Goal: Information Seeking & Learning: Check status

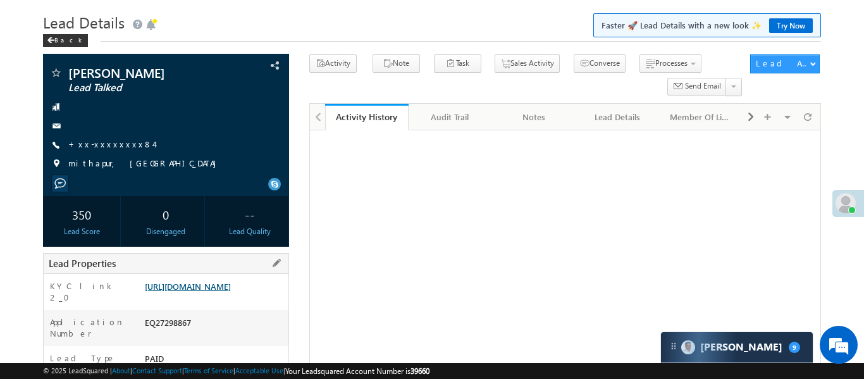
scroll to position [67, 0]
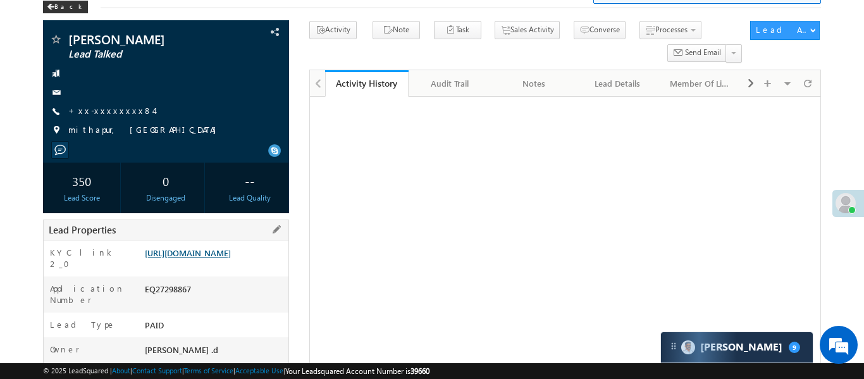
click at [231, 256] on link "https://angelbroking1-pk3em7sa.customui-test.leadsquared.com?leadId=8c501ed1-b0…" at bounding box center [188, 252] width 86 height 11
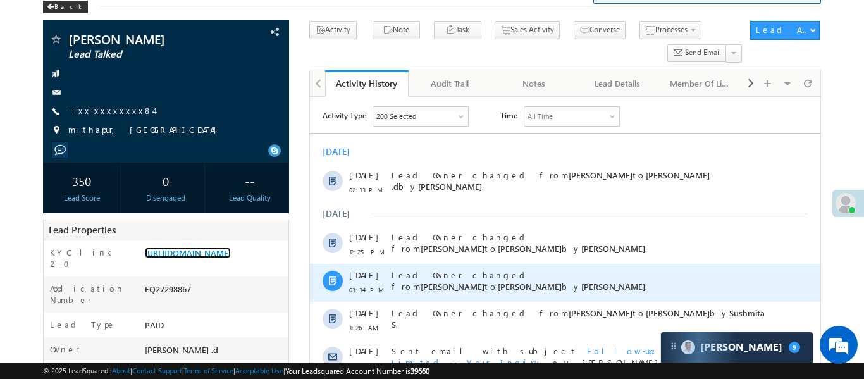
scroll to position [0, 0]
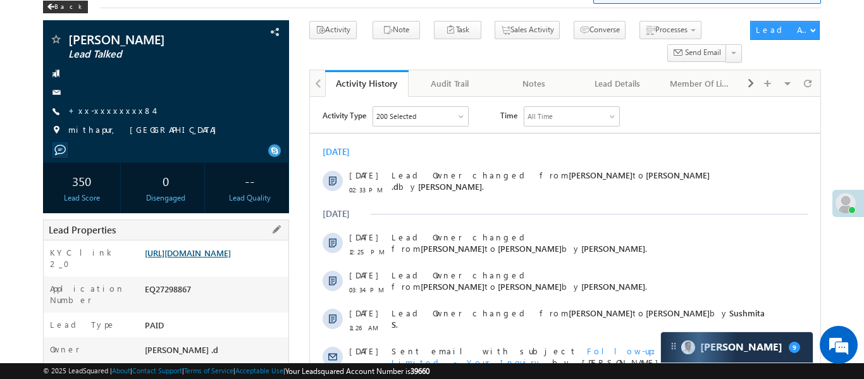
click at [226, 258] on link "https://angelbroking1-pk3em7sa.customui-test.leadsquared.com?leadId=8c501ed1-b0…" at bounding box center [188, 252] width 86 height 11
click at [231, 258] on link "https://angelbroking1-pk3em7sa.customui-test.leadsquared.com?leadId=8c501ed1-b0…" at bounding box center [188, 252] width 86 height 11
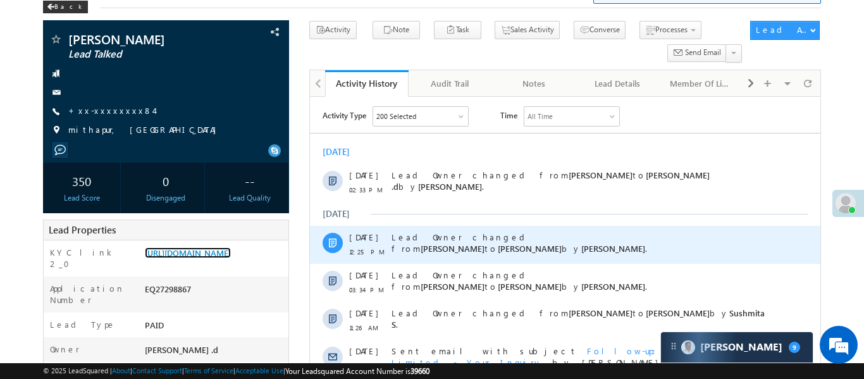
scroll to position [564, 0]
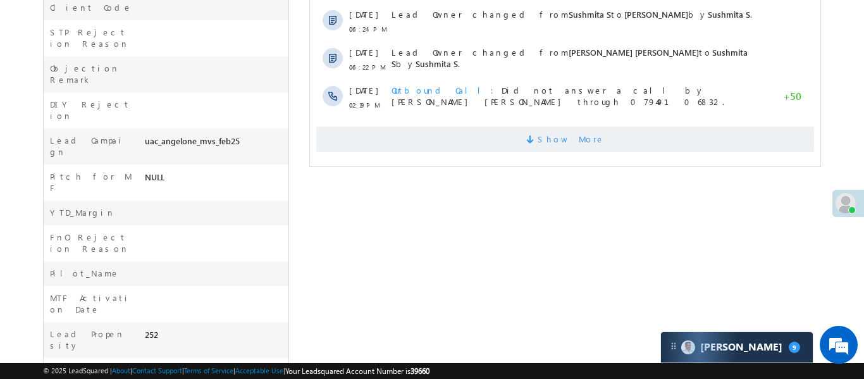
click at [474, 127] on span "Show More" at bounding box center [565, 139] width 498 height 25
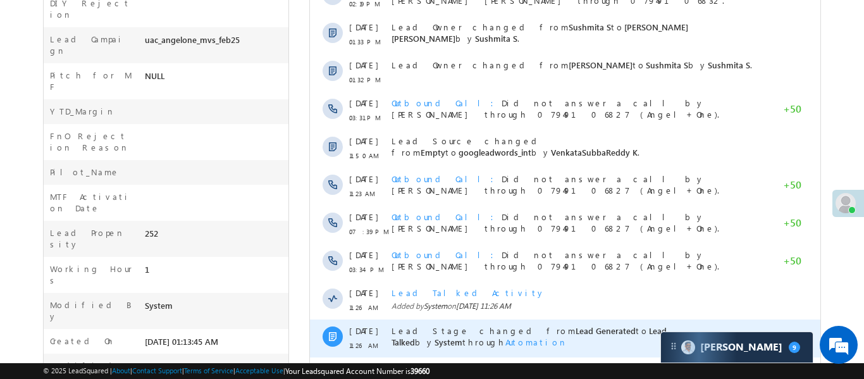
scroll to position [747, 0]
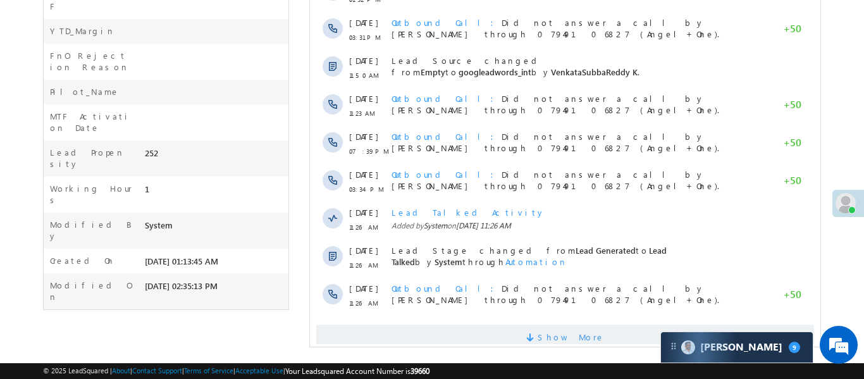
click at [528, 325] on span "Show More" at bounding box center [565, 337] width 498 height 25
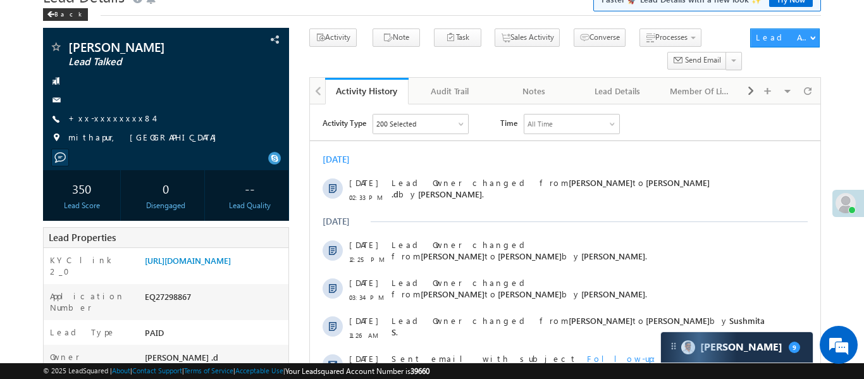
scroll to position [0, 0]
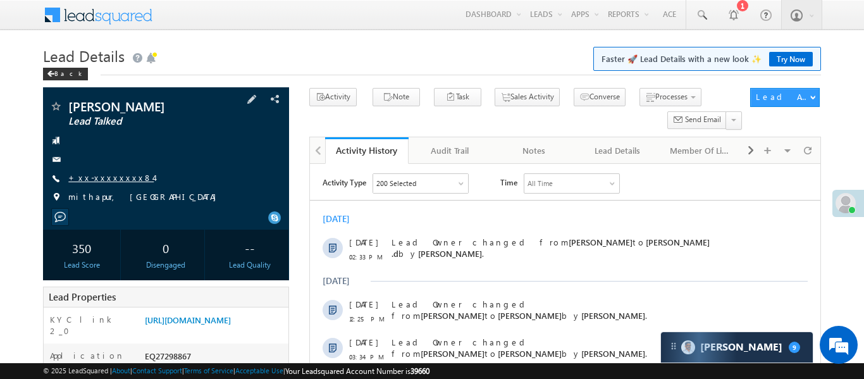
click at [100, 172] on link "+xx-xxxxxxxx84" at bounding box center [110, 177] width 85 height 11
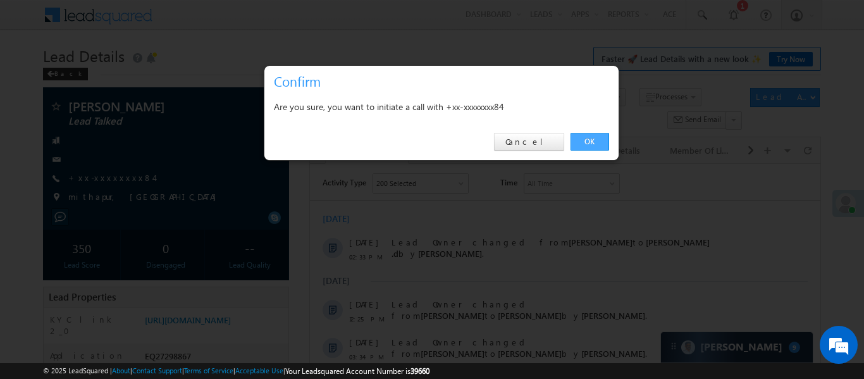
click at [589, 140] on link "OK" at bounding box center [590, 142] width 39 height 18
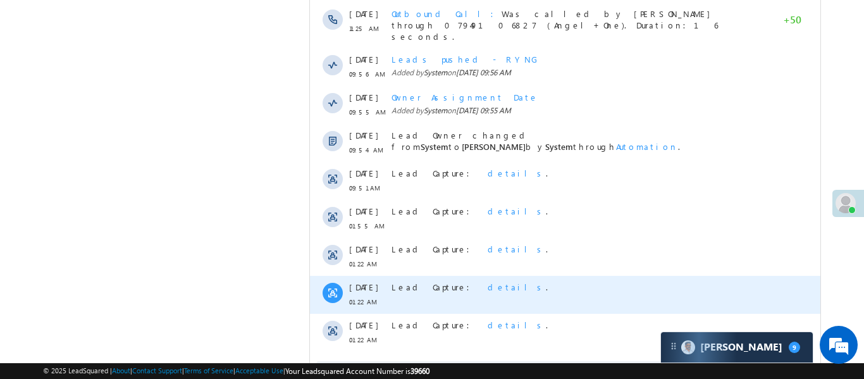
scroll to position [1161, 0]
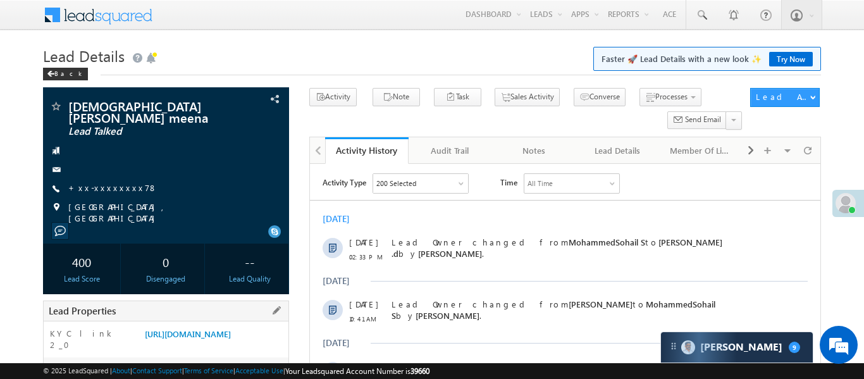
scroll to position [163, 0]
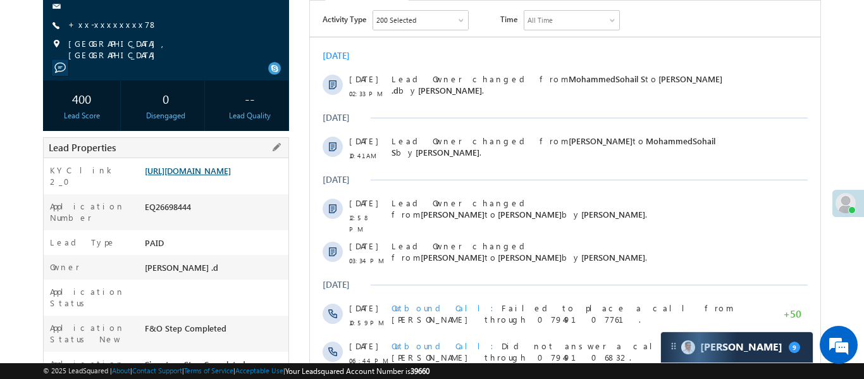
click at [231, 176] on link "https://angelbroking1-pk3em7sa.customui-test.leadsquared.com?leadId=eed51704-1d…" at bounding box center [188, 170] width 86 height 11
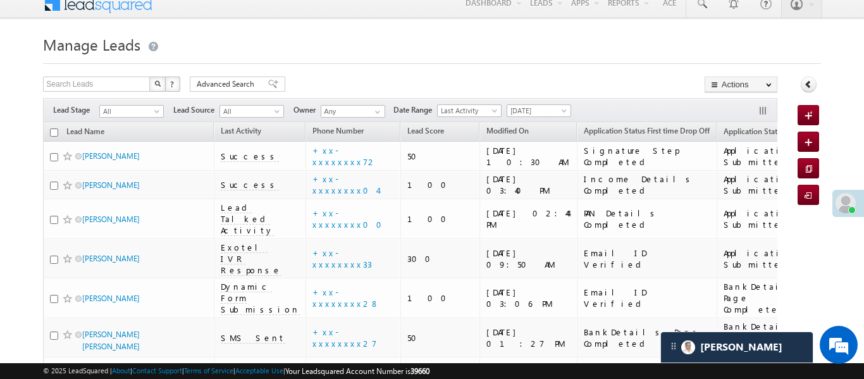
scroll to position [9, 0]
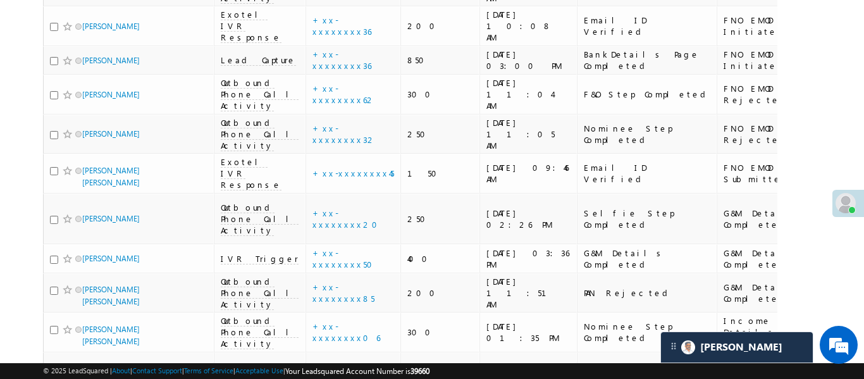
scroll to position [4246, 0]
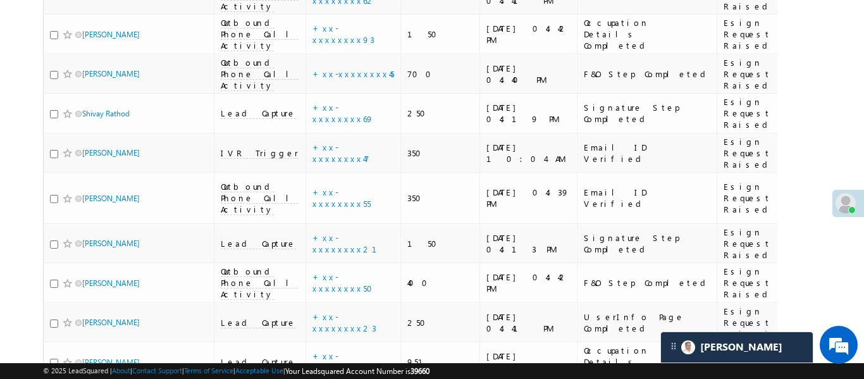
click at [330, 192] on div "Lead Capture : details ." at bounding box center [342, 190] width 144 height 18
click at [356, 182] on link "details" at bounding box center [367, 186] width 22 height 9
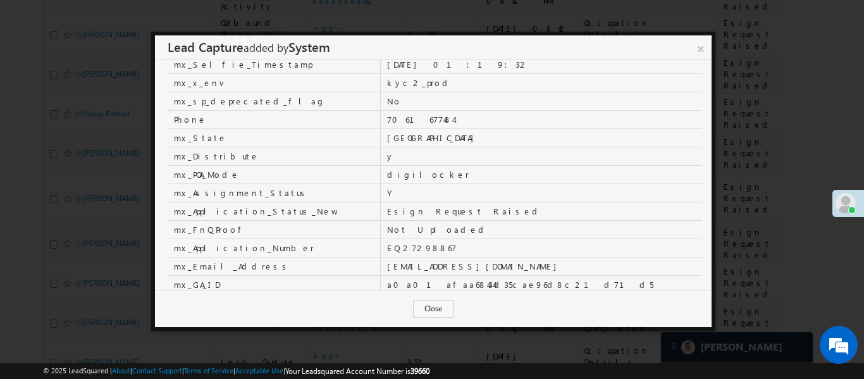
scroll to position [125, 0]
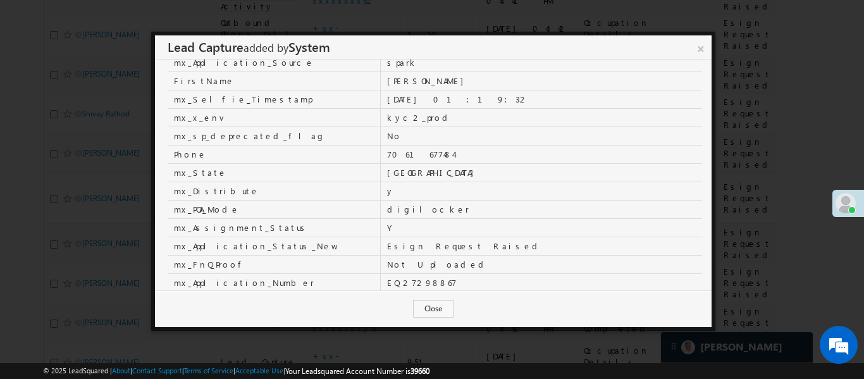
click at [702, 48] on link "×" at bounding box center [701, 46] width 22 height 22
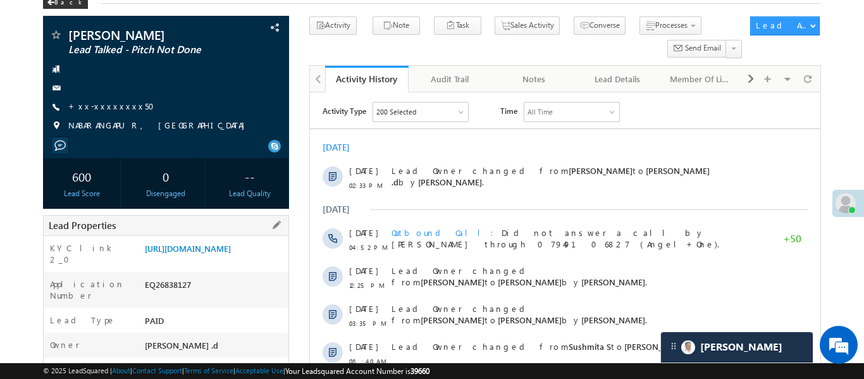
scroll to position [151, 0]
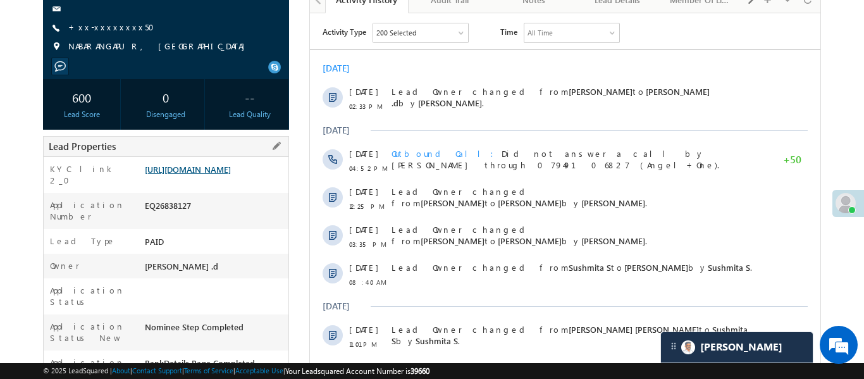
click at [231, 175] on link "https://angelbroking1-pk3em7sa.customui-test.leadsquared.com?leadId=f1b92cc2-e9…" at bounding box center [188, 169] width 86 height 11
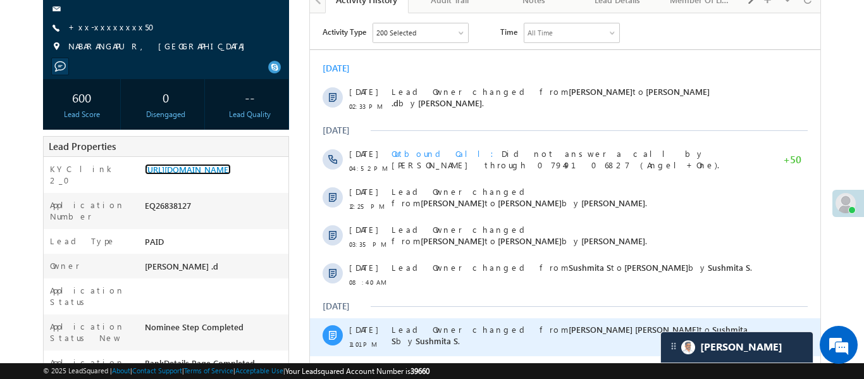
scroll to position [574, 0]
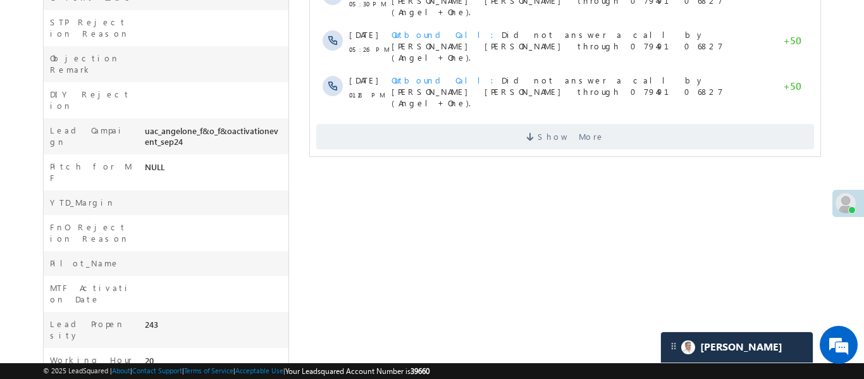
click at [504, 124] on span "Show More" at bounding box center [565, 136] width 498 height 25
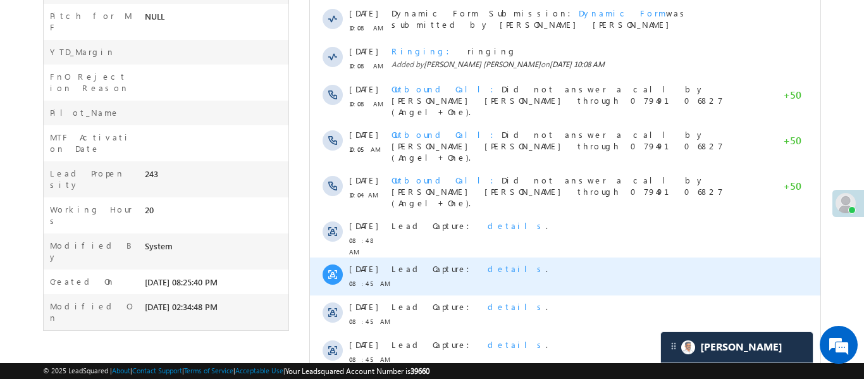
scroll to position [747, 0]
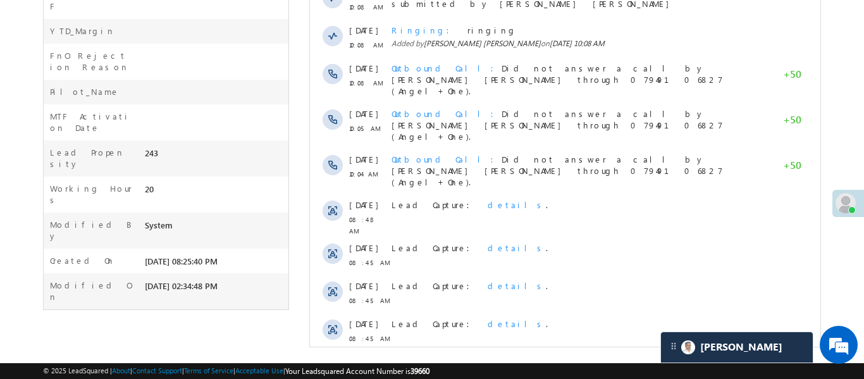
click at [608, 360] on span "Show More" at bounding box center [565, 372] width 498 height 25
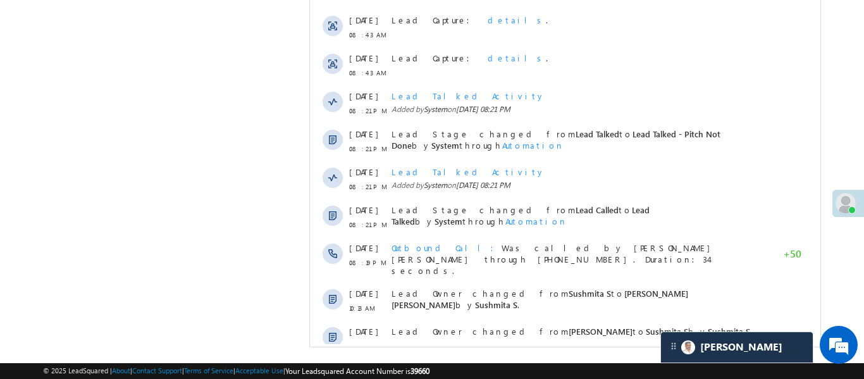
click at [583, 368] on span "Show More" at bounding box center [570, 380] width 67 height 25
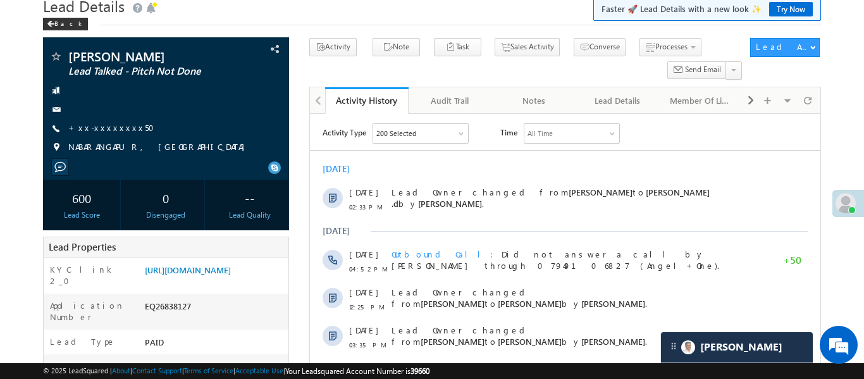
scroll to position [46, 0]
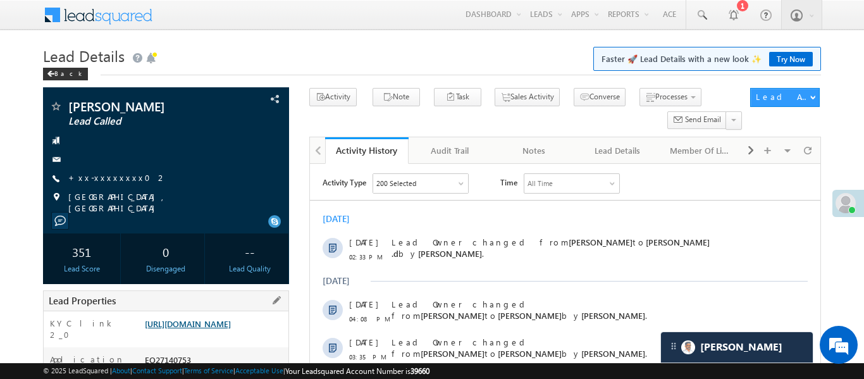
click at [223, 329] on link "[URL][DOMAIN_NAME]" at bounding box center [188, 323] width 86 height 11
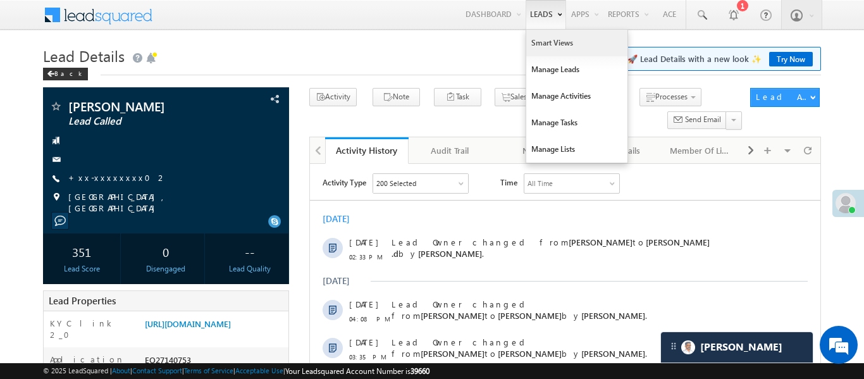
click at [553, 54] on link "Smart Views" at bounding box center [576, 43] width 101 height 27
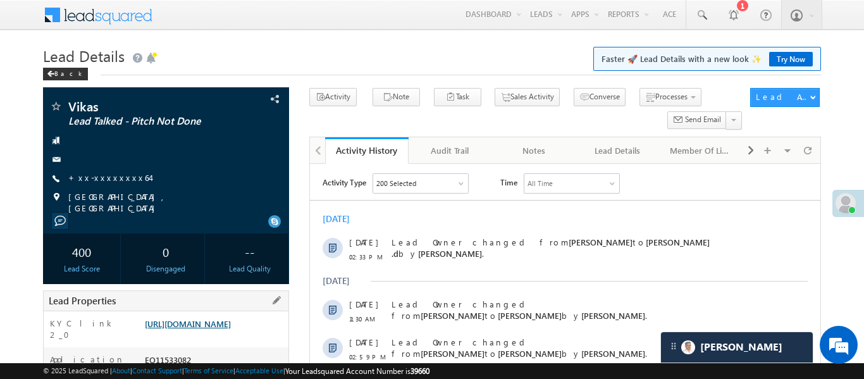
click at [231, 326] on link "[URL][DOMAIN_NAME]" at bounding box center [188, 323] width 86 height 11
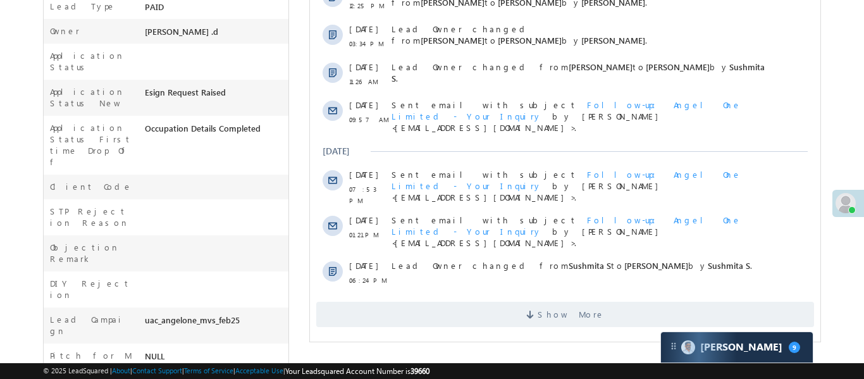
scroll to position [389, 0]
click at [547, 302] on span "Show More" at bounding box center [565, 314] width 498 height 25
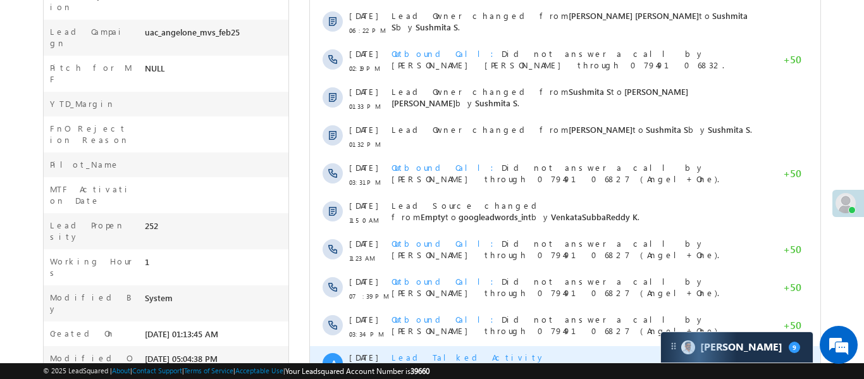
scroll to position [747, 0]
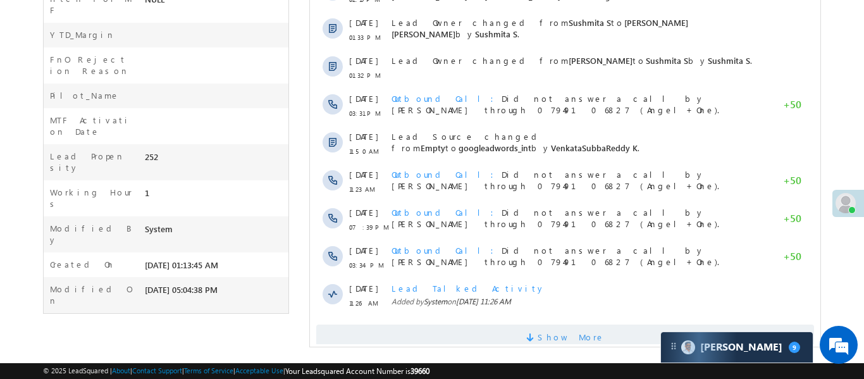
click at [535, 325] on span "Show More" at bounding box center [565, 337] width 498 height 25
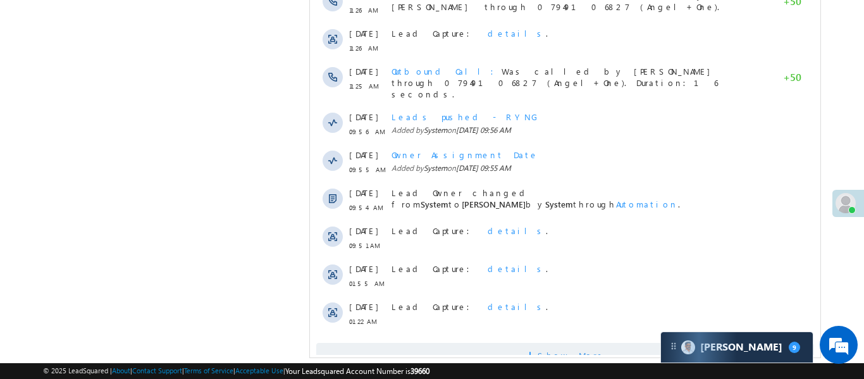
scroll to position [1127, 0]
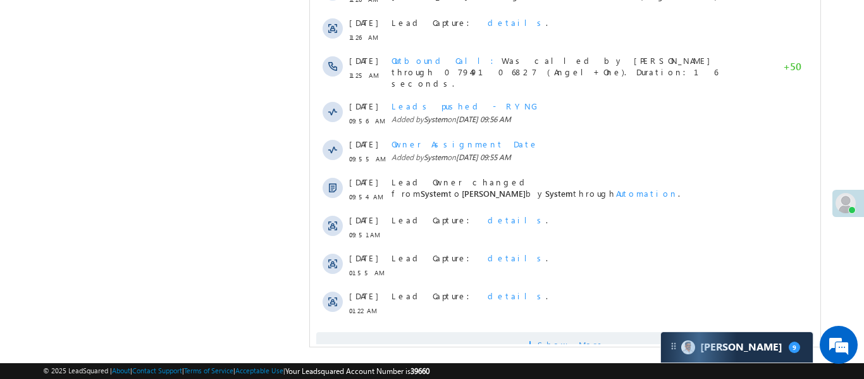
click at [513, 332] on span "Show More" at bounding box center [565, 344] width 498 height 25
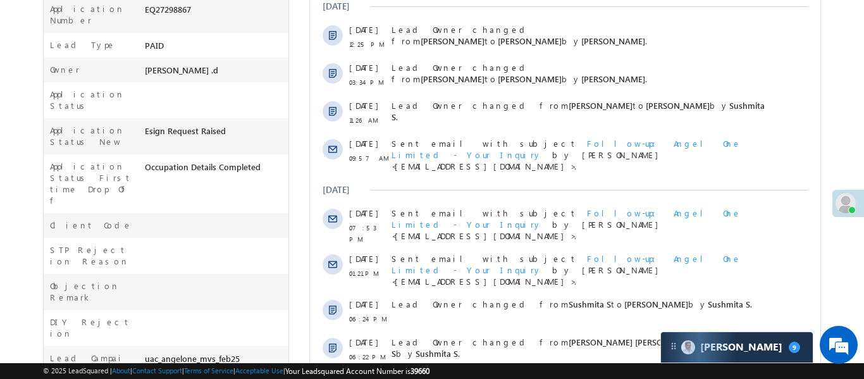
scroll to position [0, 0]
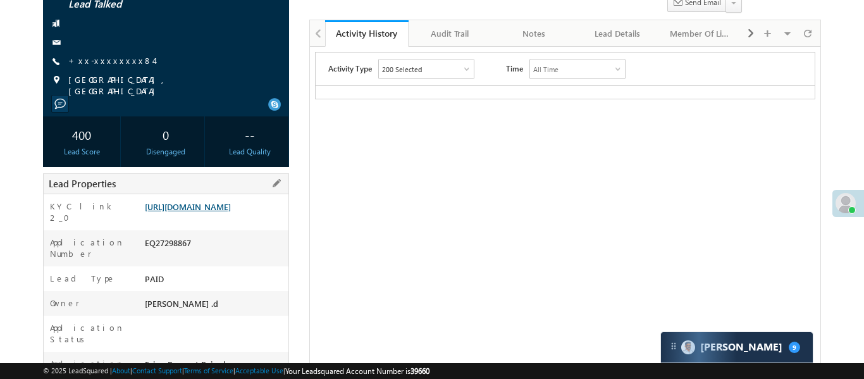
scroll to position [117, 0]
click at [206, 203] on link "[URL][DOMAIN_NAME]" at bounding box center [188, 206] width 86 height 11
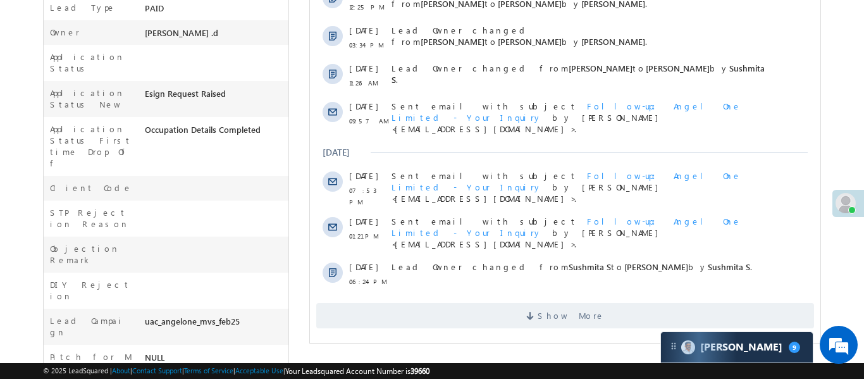
scroll to position [488, 0]
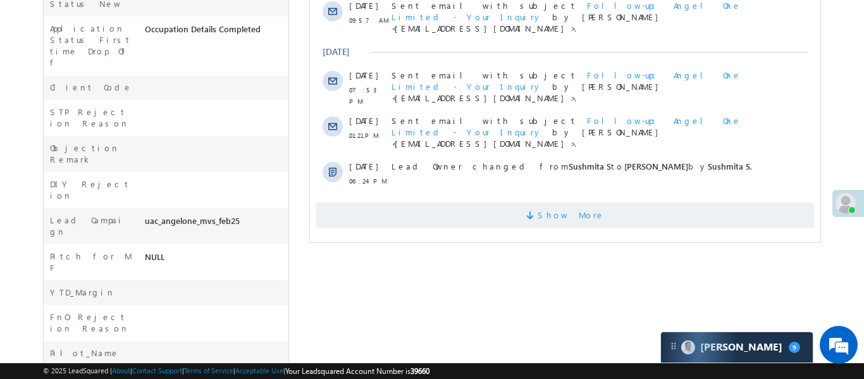
click at [590, 202] on span "Show More" at bounding box center [570, 214] width 67 height 25
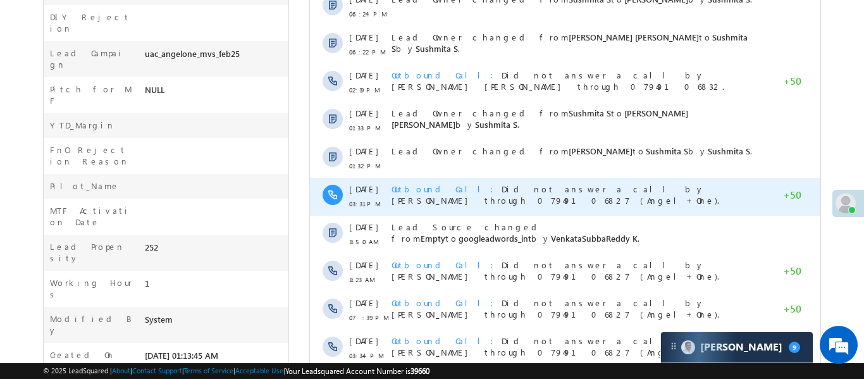
scroll to position [702, 0]
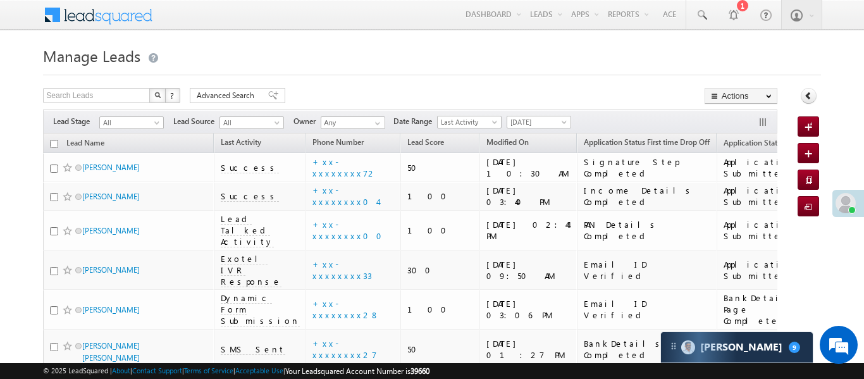
scroll to position [3853, 0]
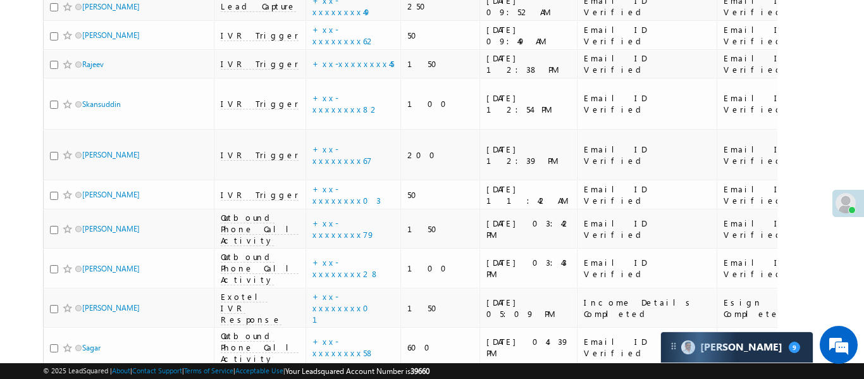
click at [330, 192] on div "Lead Capture : details ." at bounding box center [342, 190] width 144 height 18
click at [356, 190] on link "details" at bounding box center [367, 186] width 22 height 9
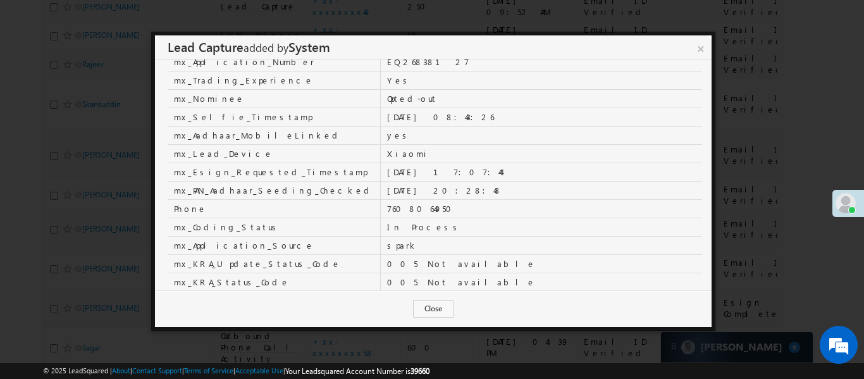
scroll to position [101, 0]
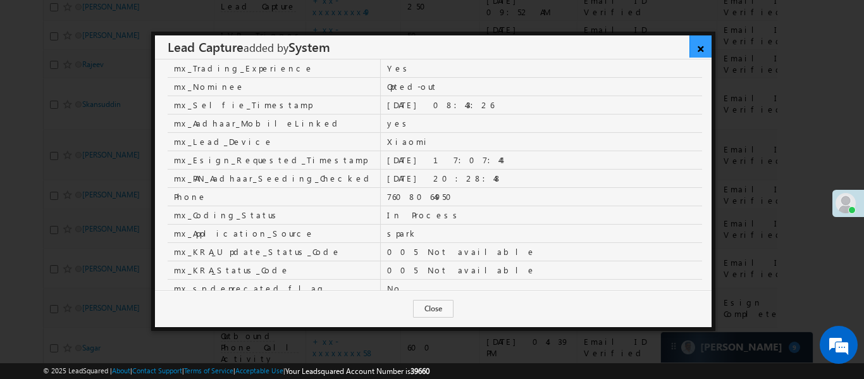
click at [702, 46] on link "×" at bounding box center [701, 46] width 22 height 22
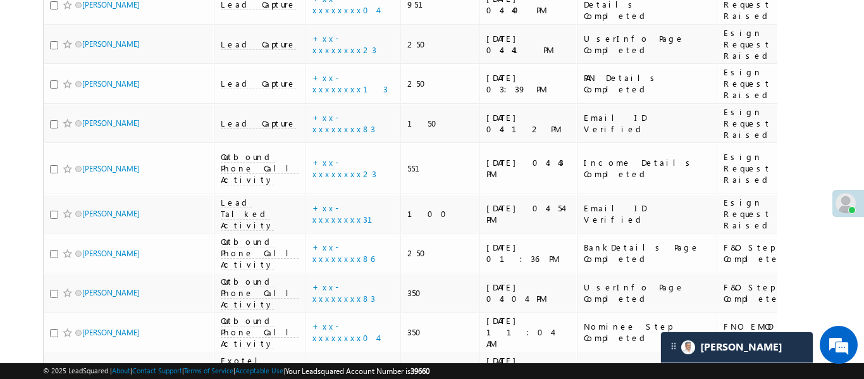
scroll to position [4694, 0]
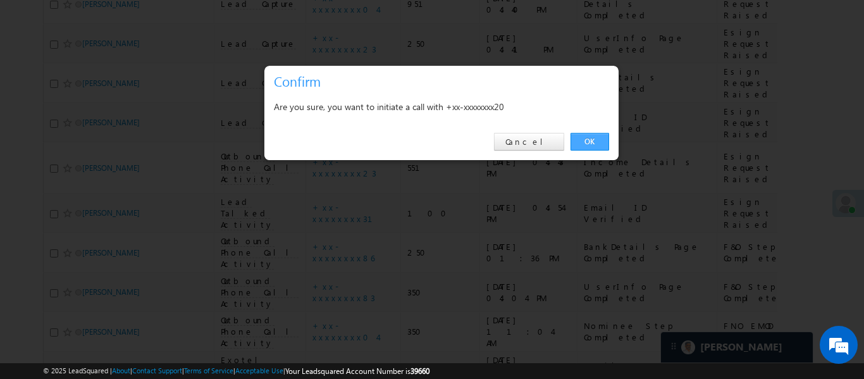
click at [595, 137] on link "OK" at bounding box center [590, 142] width 39 height 18
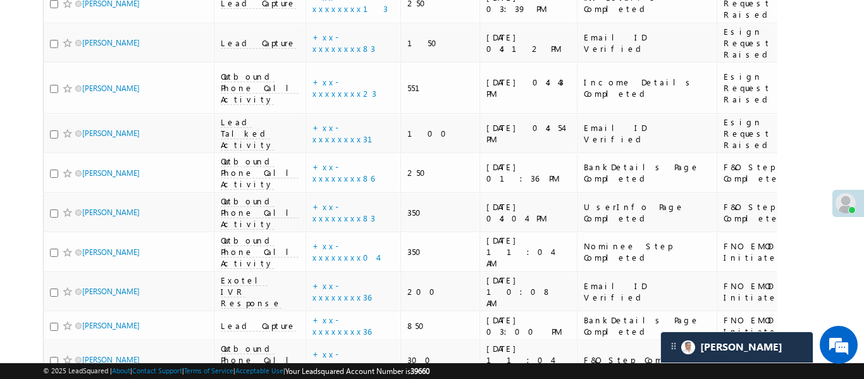
scroll to position [4859, 0]
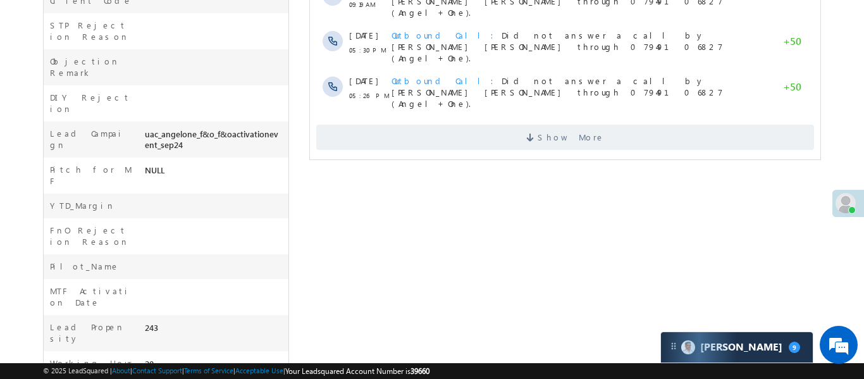
scroll to position [574, 0]
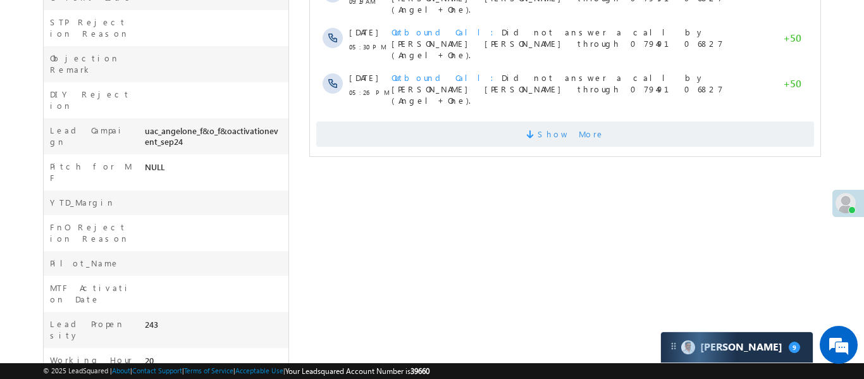
click at [505, 121] on span "Show More" at bounding box center [565, 133] width 498 height 25
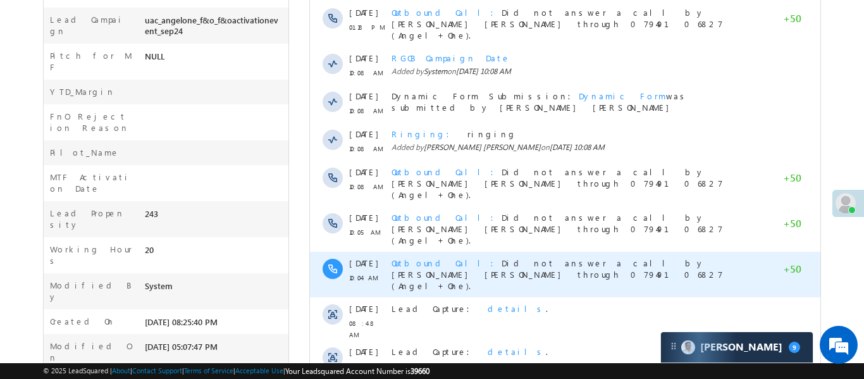
scroll to position [747, 0]
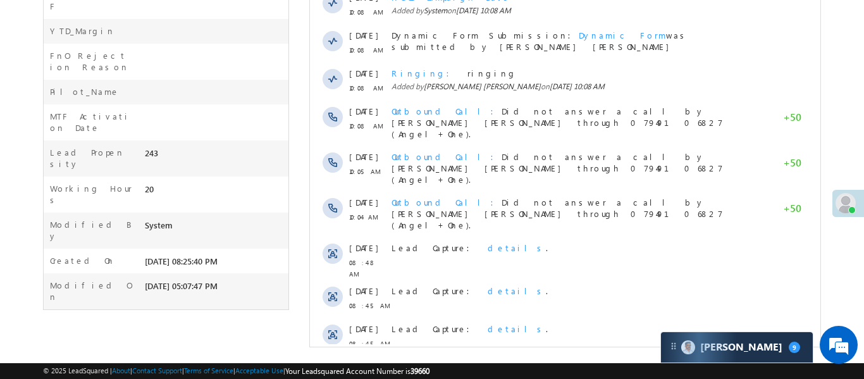
click at [514, 365] on span "Show More" at bounding box center [565, 377] width 498 height 25
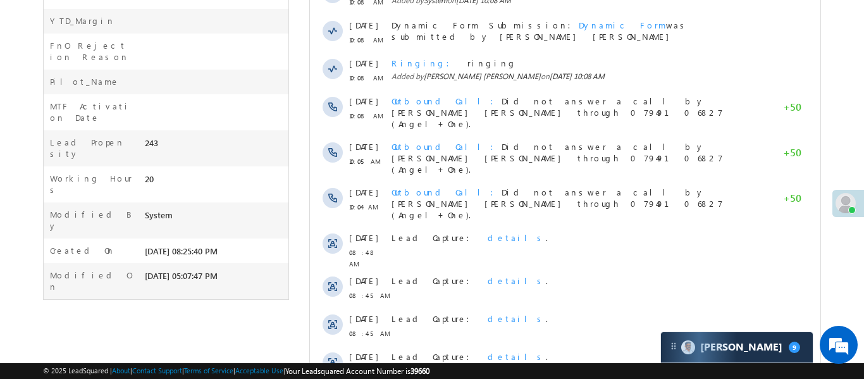
scroll to position [1127, 0]
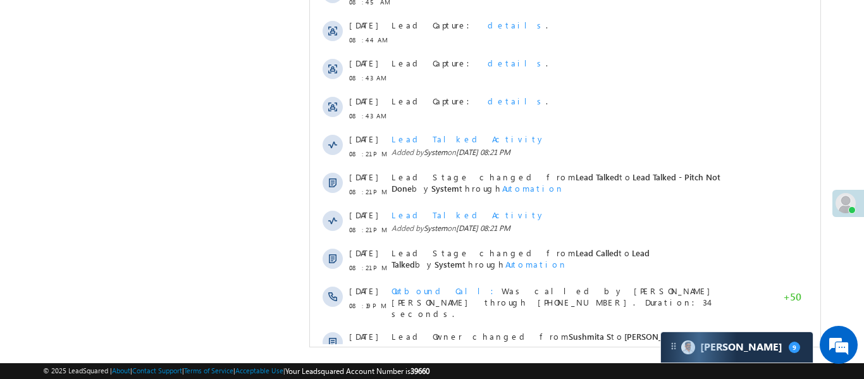
click at [600, 373] on span "Show More" at bounding box center [565, 385] width 498 height 25
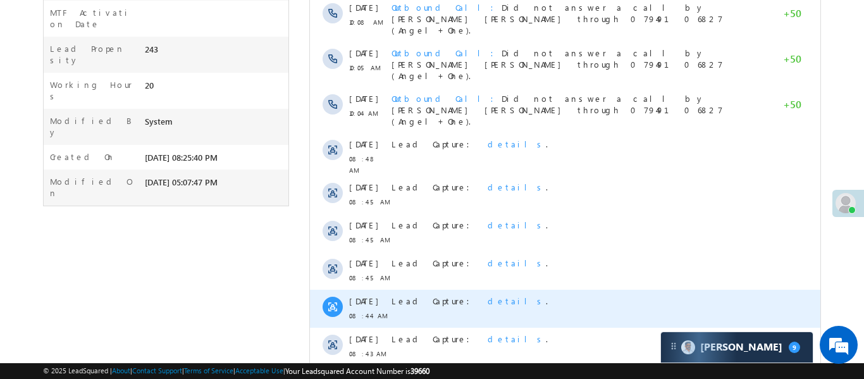
scroll to position [0, 0]
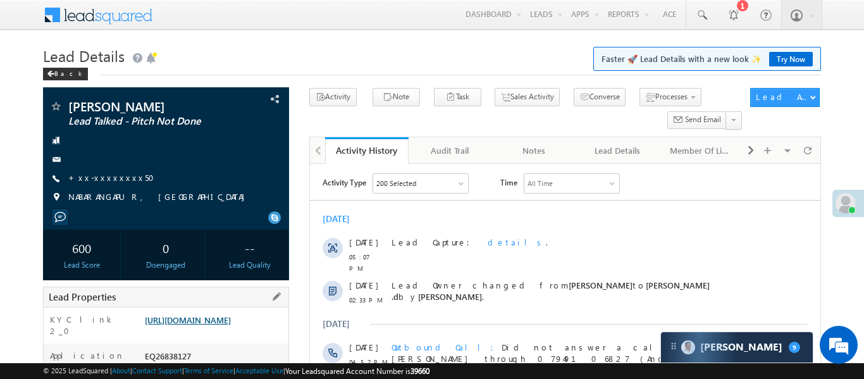
click at [218, 325] on link "https://angelbroking1-pk3em7sa.customui-test.leadsquared.com?leadId=f1b92cc2-e9…" at bounding box center [188, 319] width 86 height 11
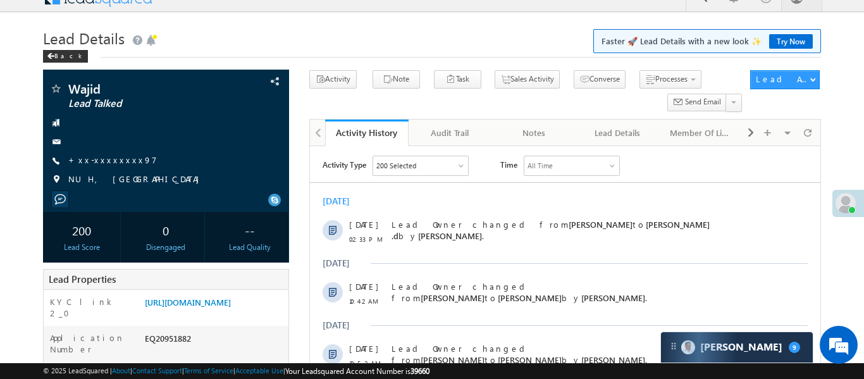
scroll to position [83, 0]
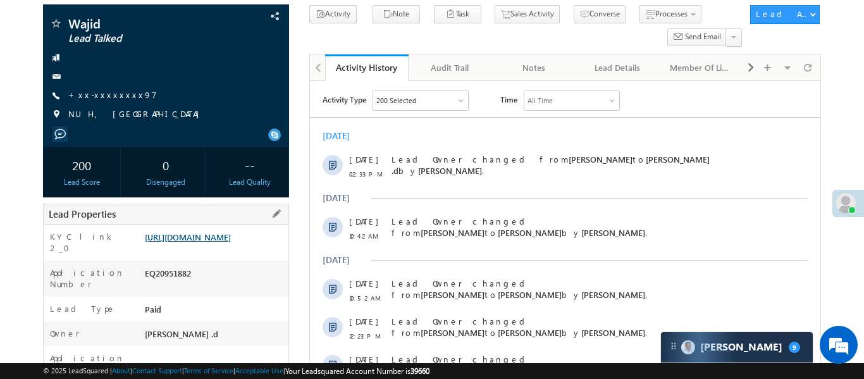
click at [231, 242] on link "[URL][DOMAIN_NAME]" at bounding box center [188, 237] width 86 height 11
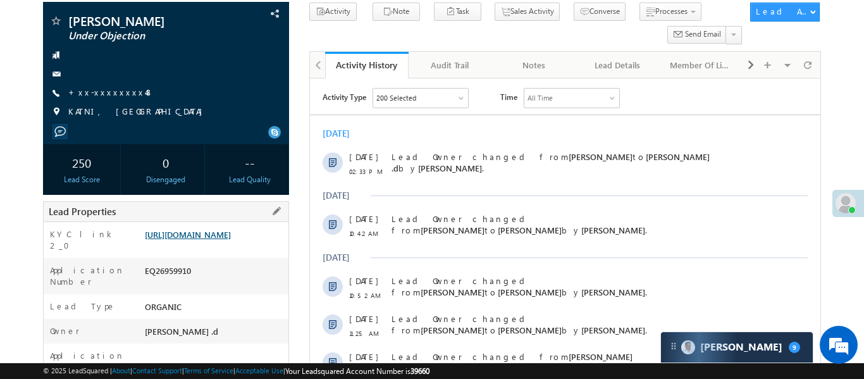
scroll to position [92, 0]
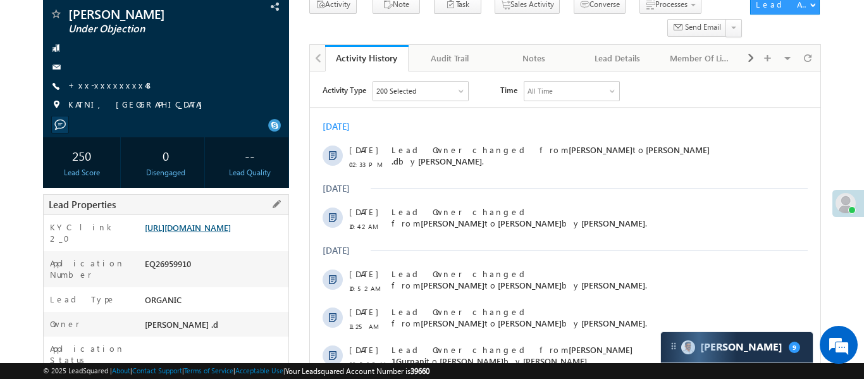
click at [231, 232] on link "[URL][DOMAIN_NAME]" at bounding box center [188, 227] width 86 height 11
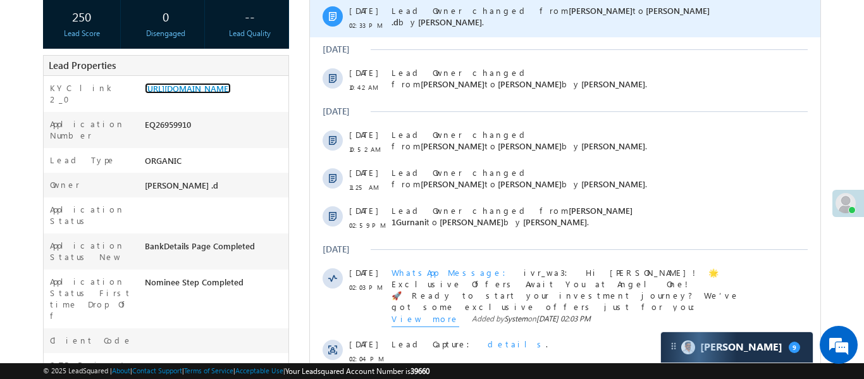
scroll to position [0, 0]
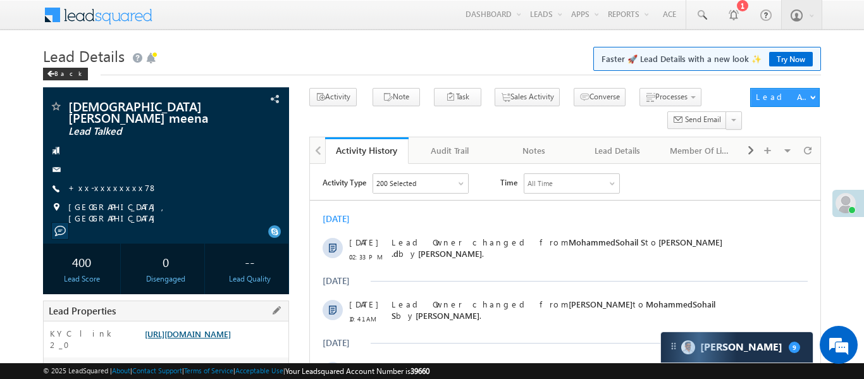
click at [226, 332] on link "[URL][DOMAIN_NAME]" at bounding box center [188, 333] width 86 height 11
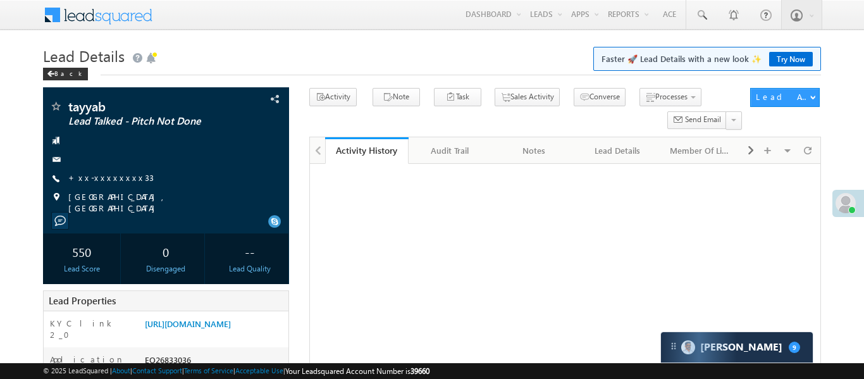
click at [214, 329] on link "[URL][DOMAIN_NAME]" at bounding box center [188, 323] width 86 height 11
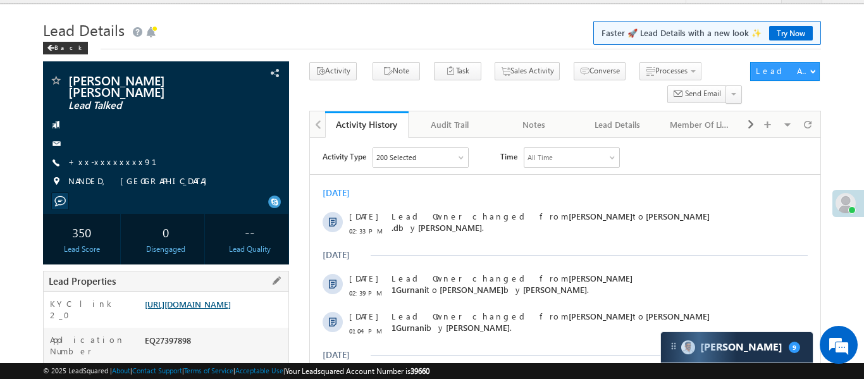
scroll to position [60, 0]
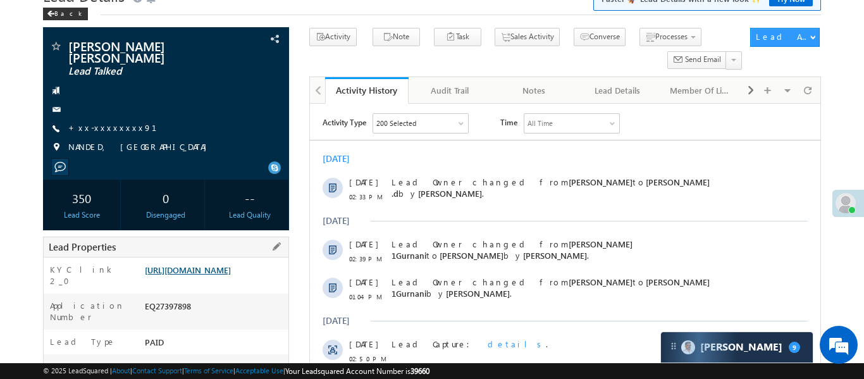
click at [230, 275] on link "[URL][DOMAIN_NAME]" at bounding box center [188, 269] width 86 height 11
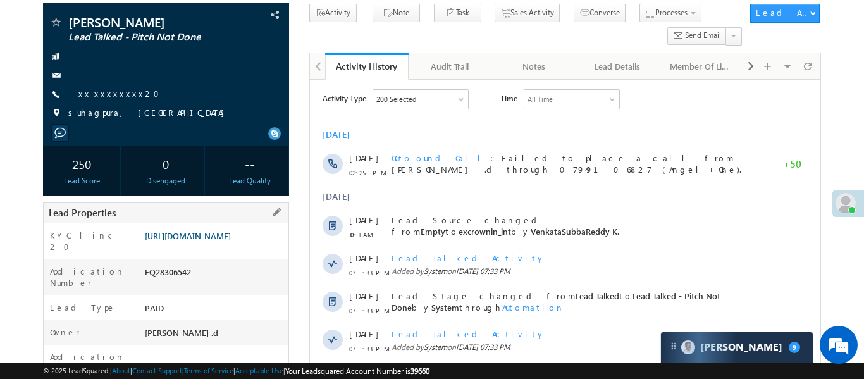
click at [216, 241] on link "[URL][DOMAIN_NAME]" at bounding box center [188, 235] width 86 height 11
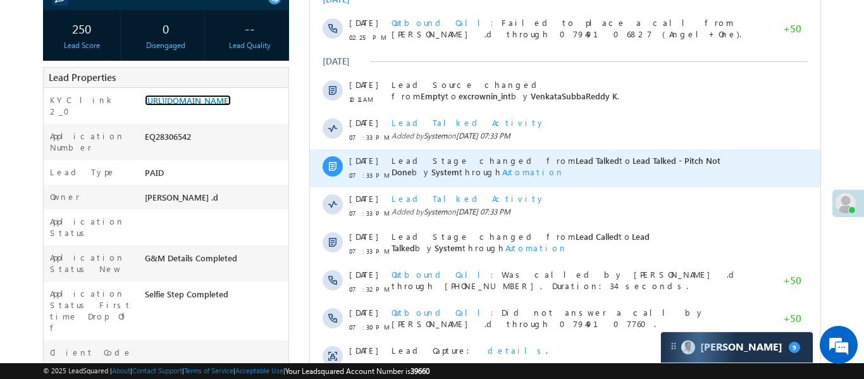
scroll to position [213, 0]
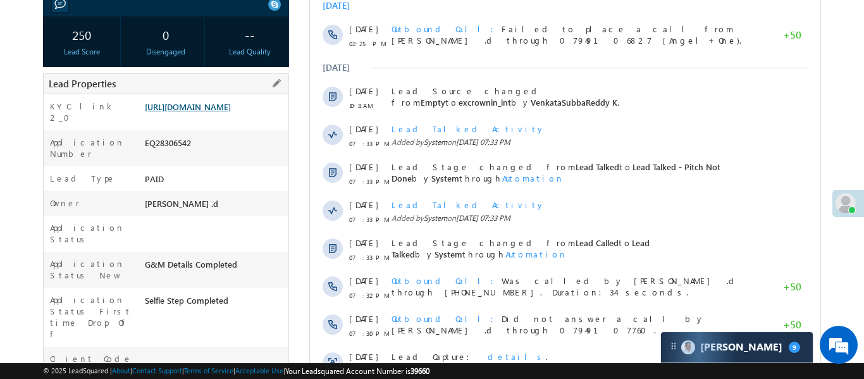
click at [227, 109] on link "https://angelbroking1-pk3em7sa.customui-test.leadsquared.com?leadId=90231b79-de…" at bounding box center [188, 106] width 86 height 11
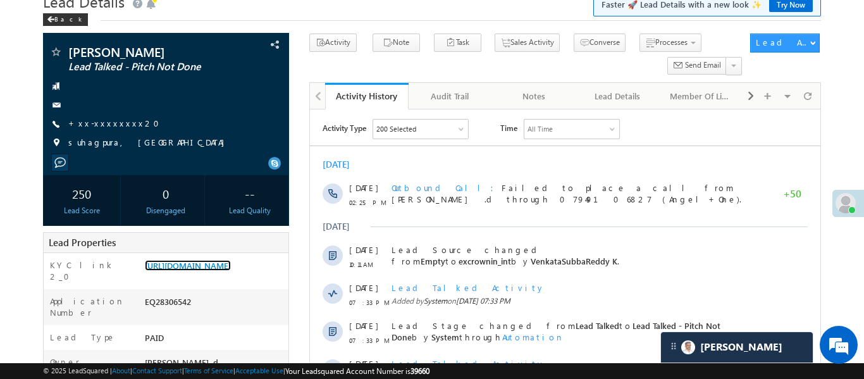
scroll to position [0, 0]
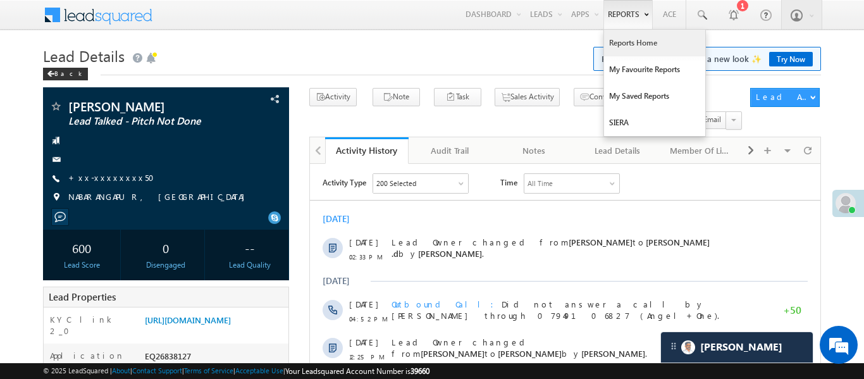
click at [633, 43] on link "Reports Home" at bounding box center [654, 43] width 101 height 27
